Goal: Task Accomplishment & Management: Use online tool/utility

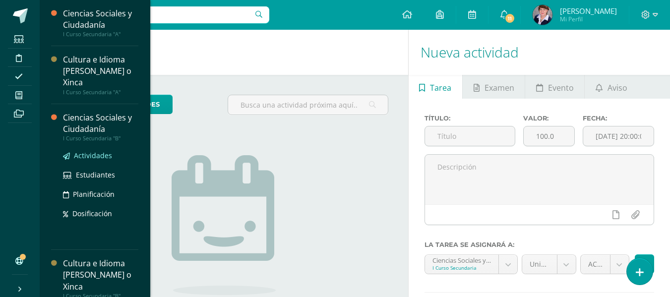
click at [100, 154] on span "Actividades" at bounding box center [93, 155] width 38 height 9
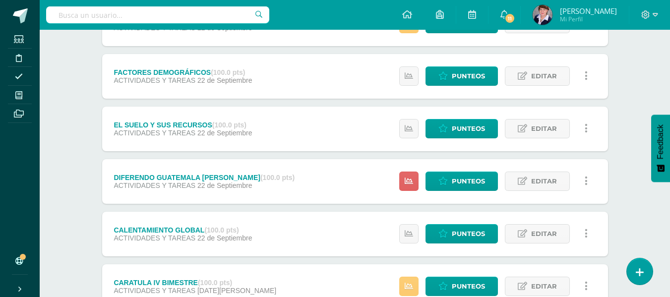
scroll to position [446, 0]
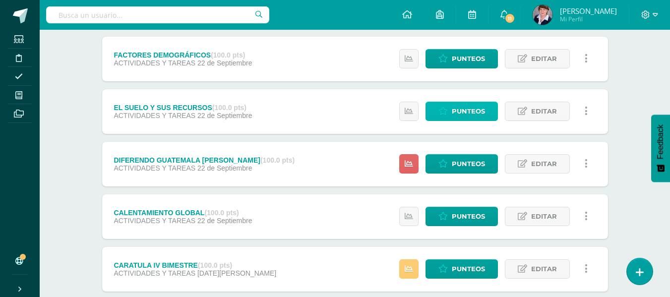
click at [474, 109] on span "Punteos" at bounding box center [468, 111] width 33 height 18
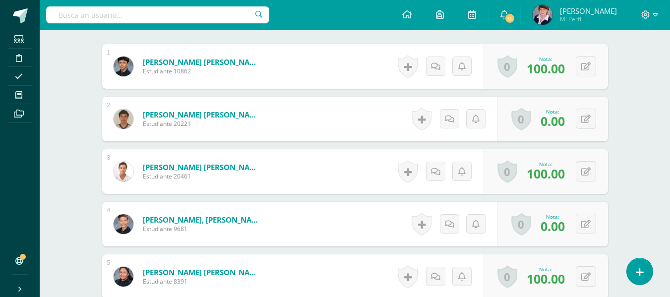
scroll to position [301, 0]
click at [589, 117] on icon at bounding box center [585, 119] width 9 height 8
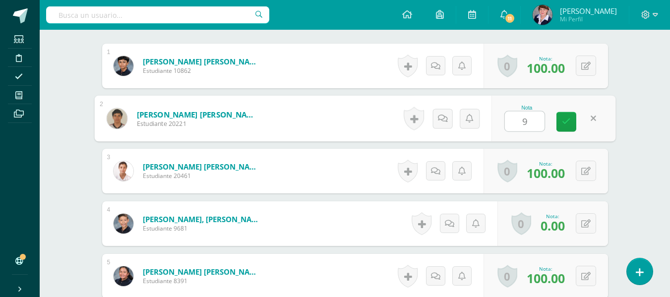
type input "90"
click at [567, 119] on icon at bounding box center [566, 121] width 9 height 8
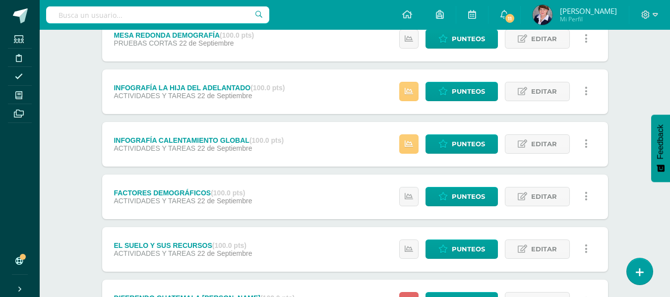
scroll to position [397, 0]
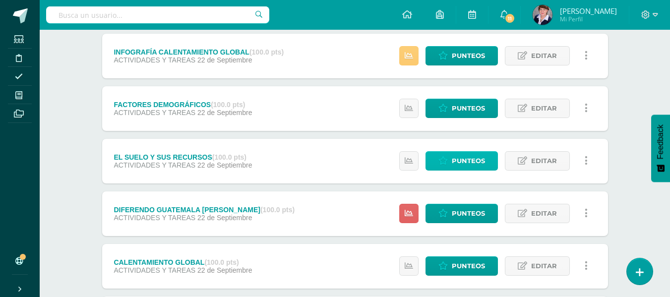
click at [476, 157] on span "Punteos" at bounding box center [468, 161] width 33 height 18
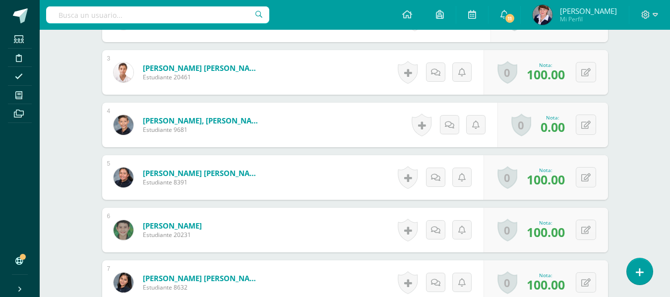
scroll to position [400, 0]
click at [590, 122] on button at bounding box center [586, 124] width 20 height 20
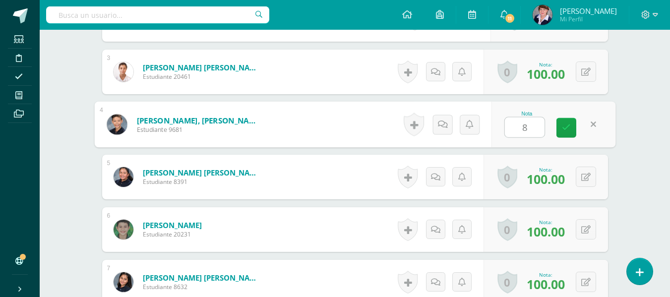
scroll to position [401, 0]
type input "83"
click at [569, 124] on icon at bounding box center [566, 127] width 9 height 8
